Goal: Transaction & Acquisition: Purchase product/service

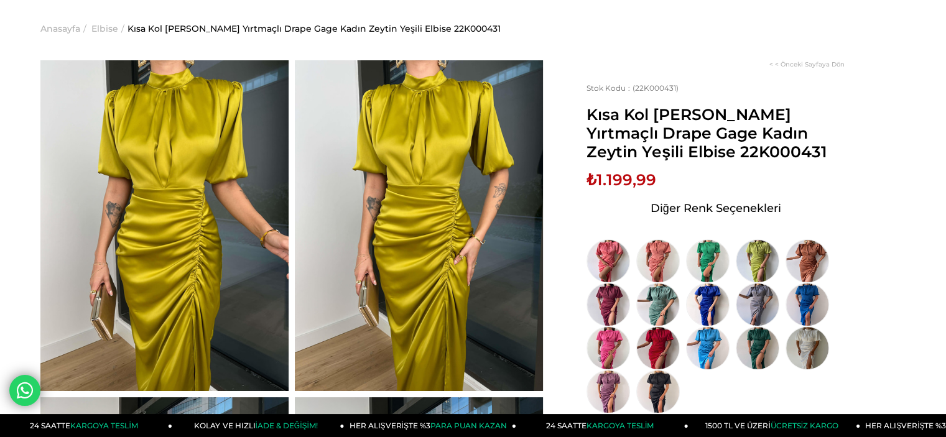
scroll to position [62, 0]
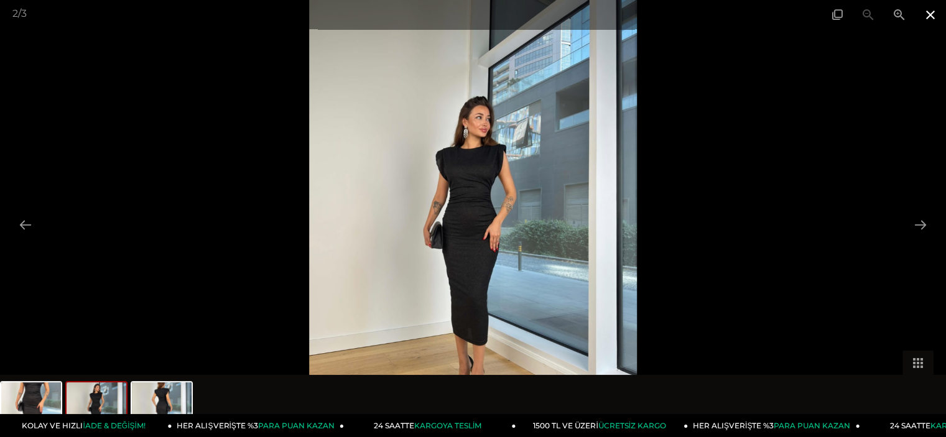
click at [931, 19] on span at bounding box center [930, 14] width 31 height 29
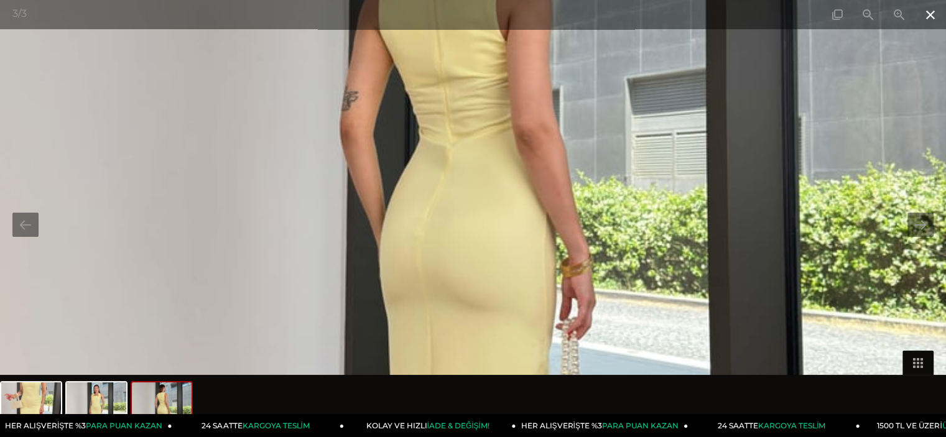
click at [931, 11] on span at bounding box center [930, 14] width 31 height 29
